Goal: Task Accomplishment & Management: Complete application form

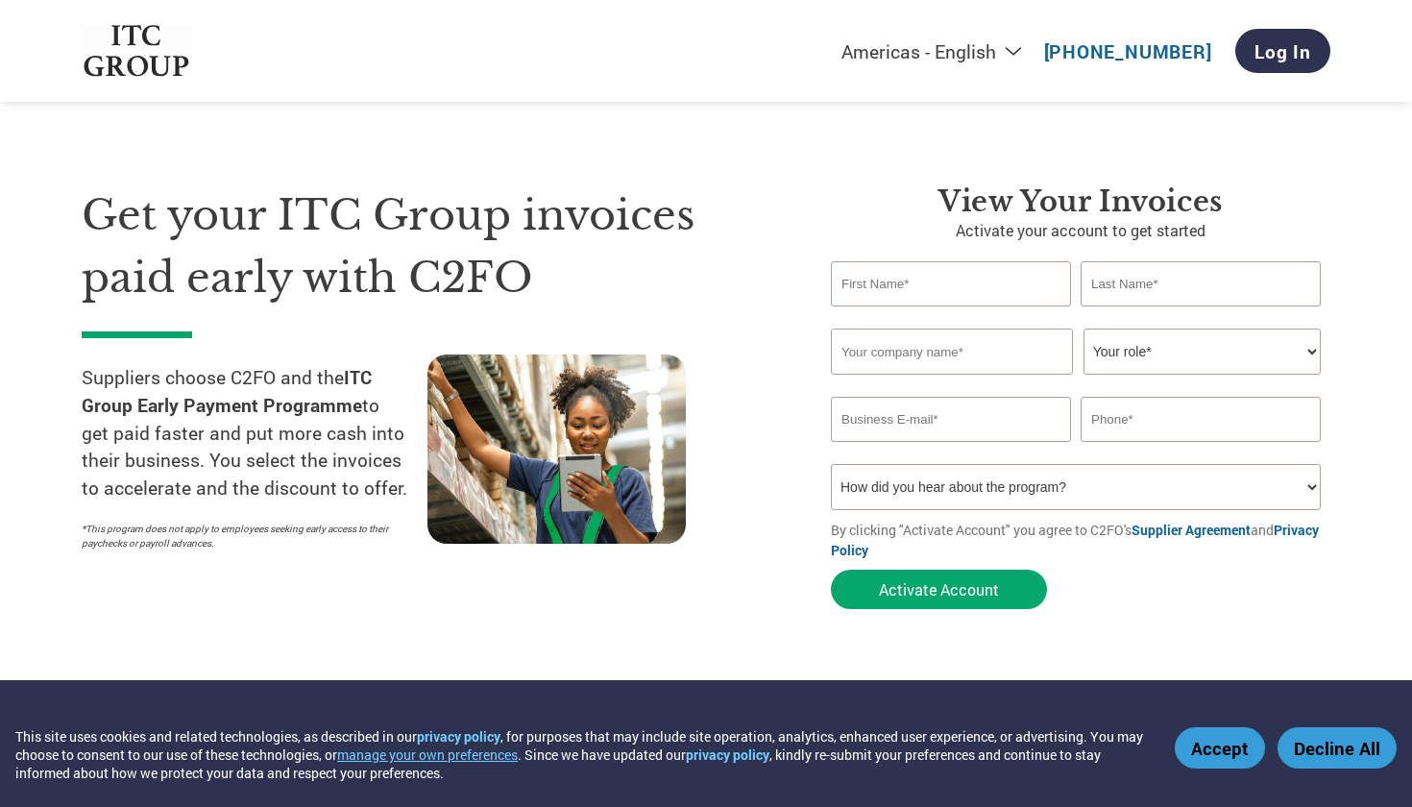
select select "en-[GEOGRAPHIC_DATA]"
type input "Mohnit"
type input "Aaeran"
click at [877, 343] on input "text" at bounding box center [952, 352] width 242 height 46
type input "Ozone Solutions"
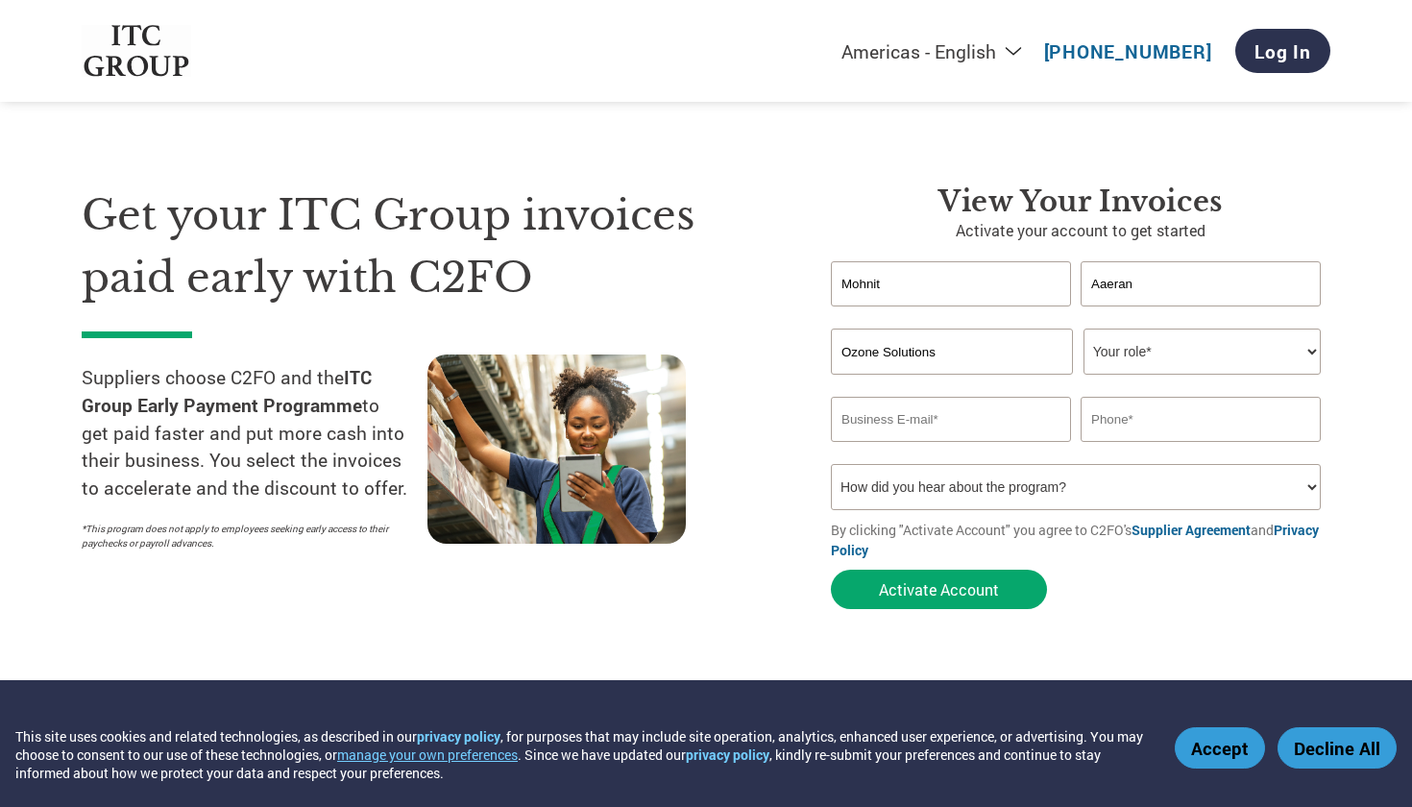
select select "OWNER_FOUNDER"
click at [1031, 419] on input "email" at bounding box center [951, 419] width 240 height 45
type input "[EMAIL_ADDRESS][DOMAIN_NAME]"
click at [1154, 444] on div "Inavlid Phone Number" at bounding box center [1201, 450] width 240 height 12
click at [1148, 418] on input "text" at bounding box center [1201, 419] width 240 height 45
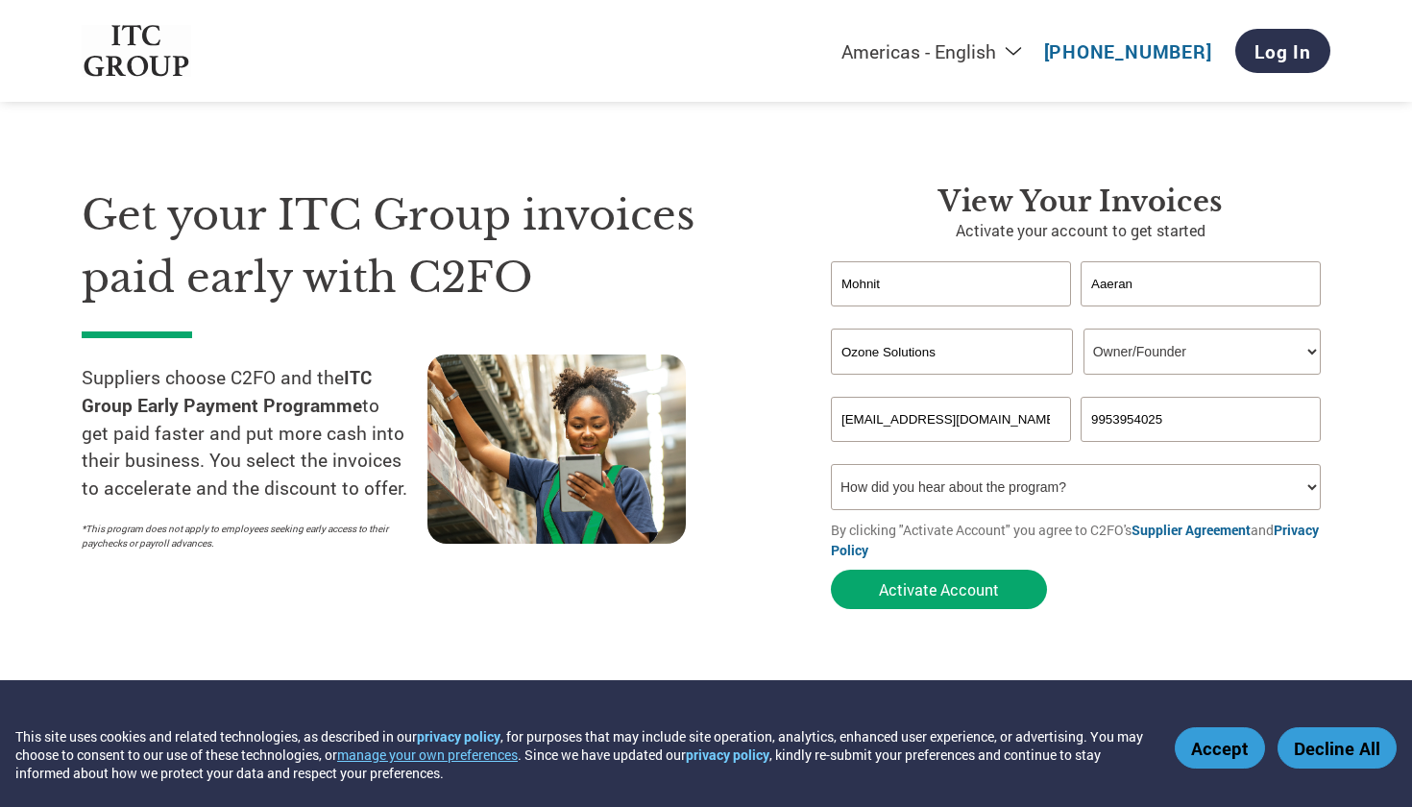
type input "9953954025"
select select "Other"
click at [1012, 585] on button "Activate Account" at bounding box center [939, 589] width 216 height 39
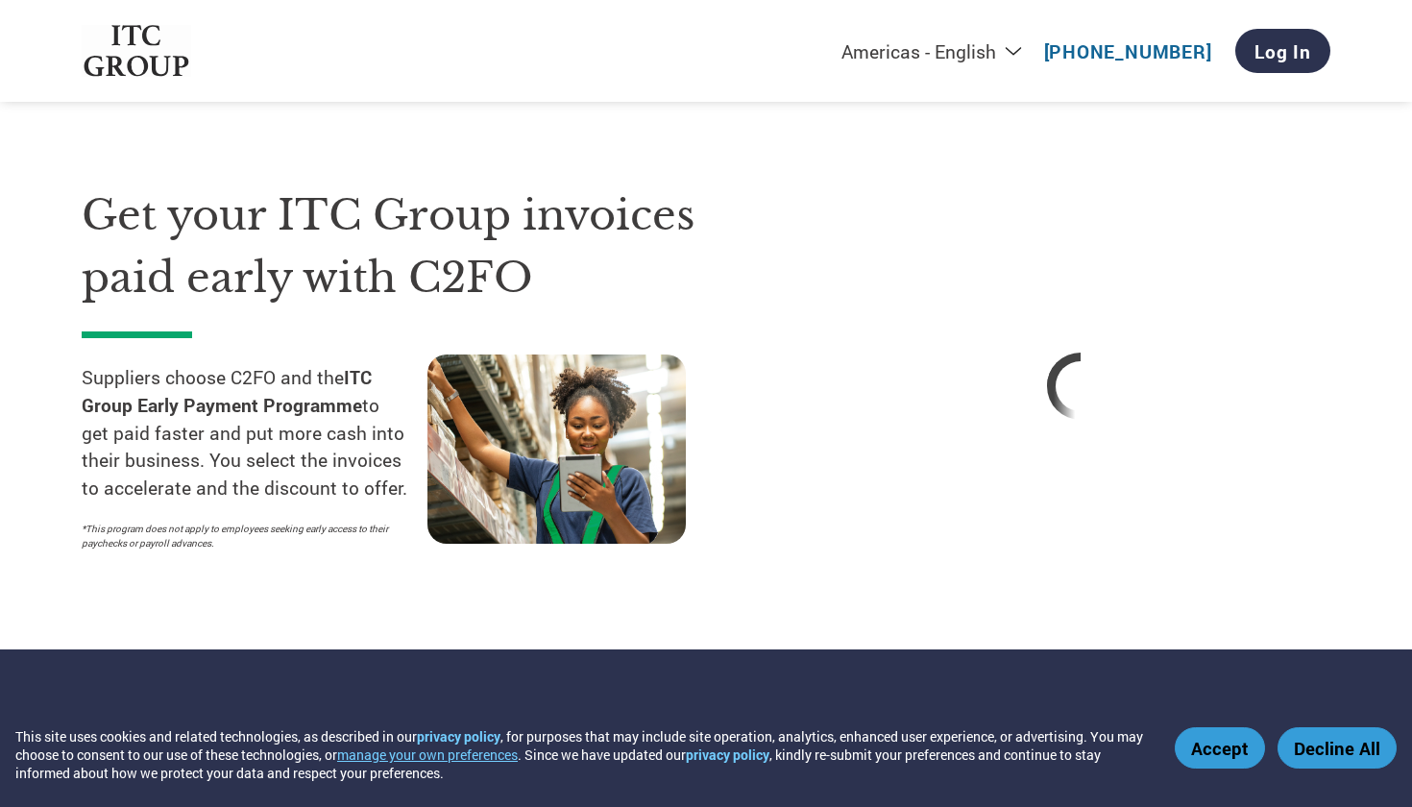
select select "en-[GEOGRAPHIC_DATA]"
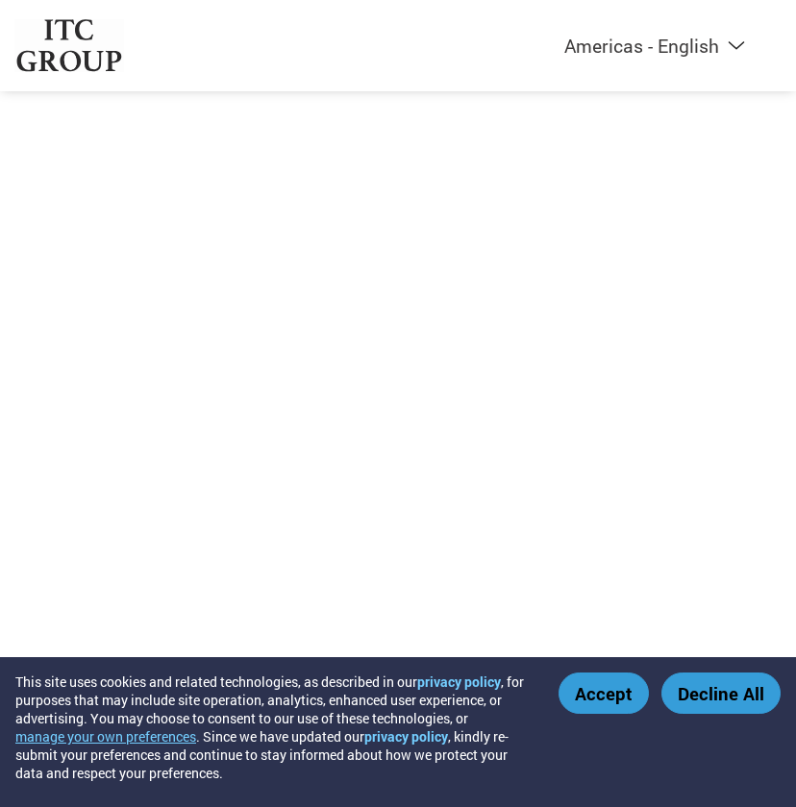
select select "en-[GEOGRAPHIC_DATA]"
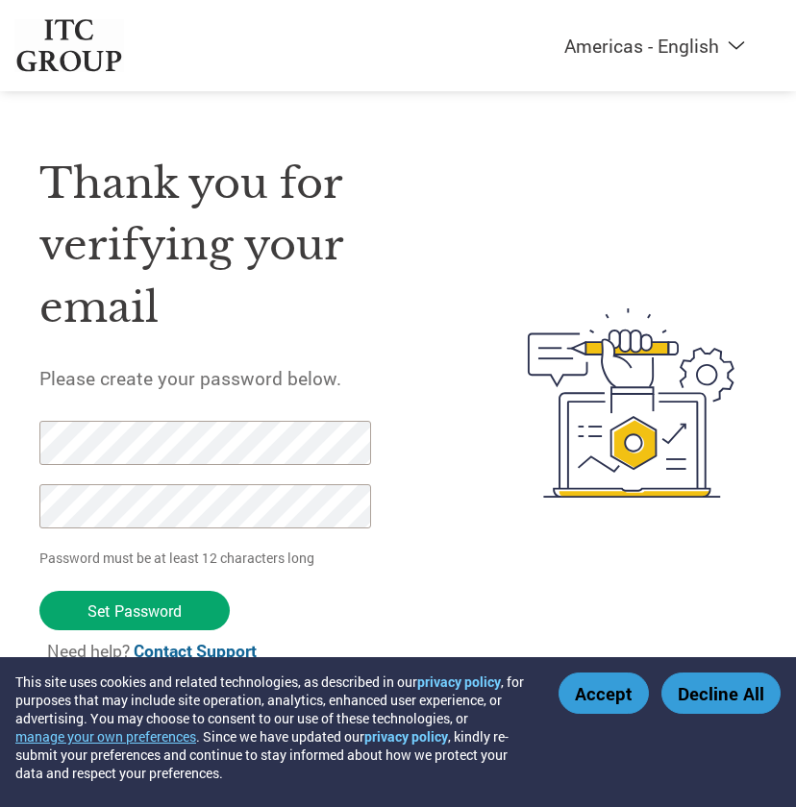
click at [531, 541] on img at bounding box center [630, 403] width 251 height 556
click at [715, 677] on button "Decline All" at bounding box center [720, 693] width 119 height 41
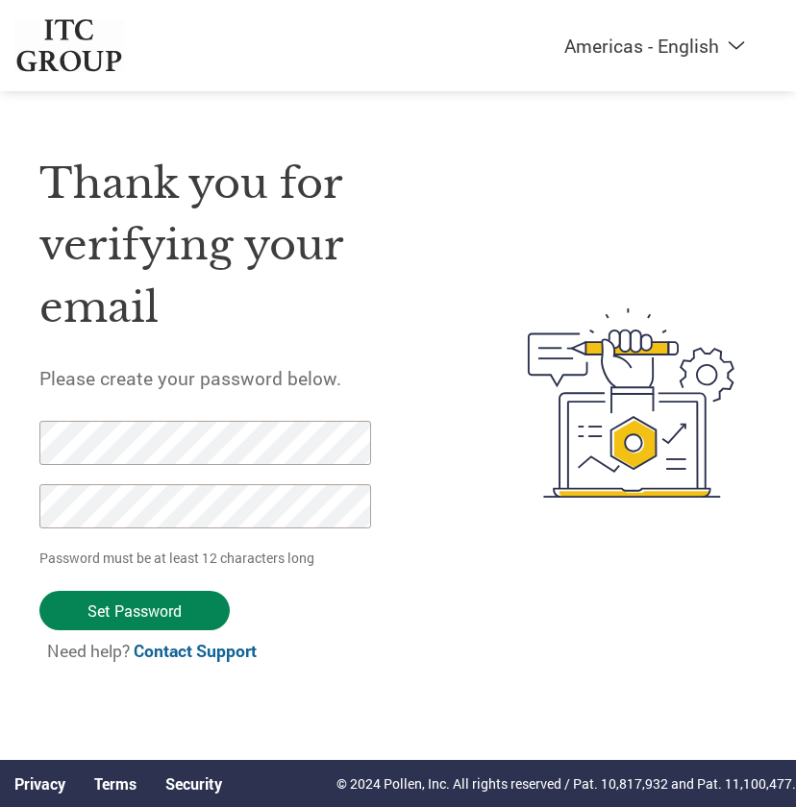
click at [154, 592] on input "Set Password" at bounding box center [134, 610] width 190 height 39
